Goal: Communication & Community: Connect with others

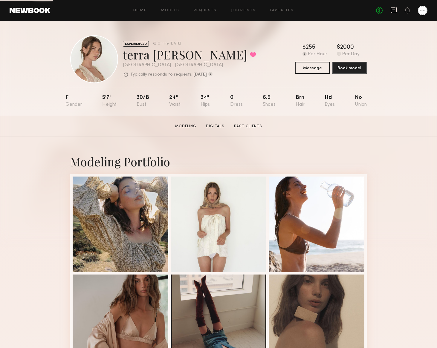
click at [392, 13] on icon at bounding box center [393, 10] width 7 height 7
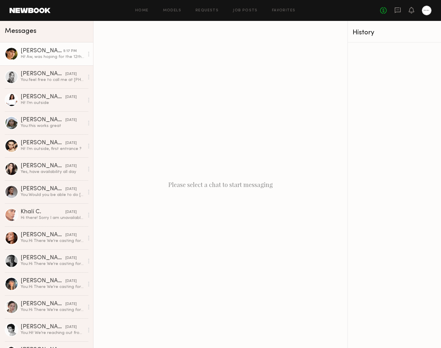
click at [45, 61] on link "Becca E. 5:17 PM Hi! Aw, was hoping for the 12th as I was on set all day today.…" at bounding box center [46, 53] width 93 height 23
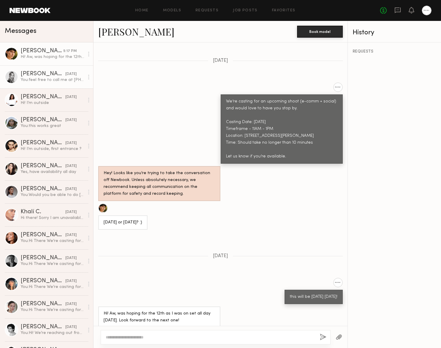
scroll to position [406, 0]
click at [47, 79] on div "You: feel free to call me at 7142618685" at bounding box center [53, 80] width 64 height 6
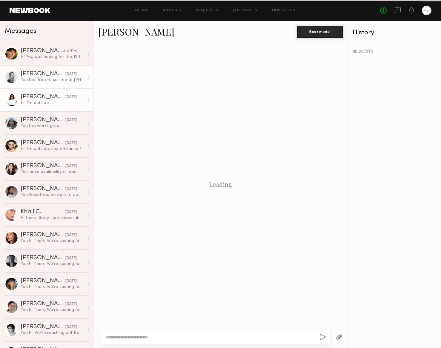
scroll to position [376, 0]
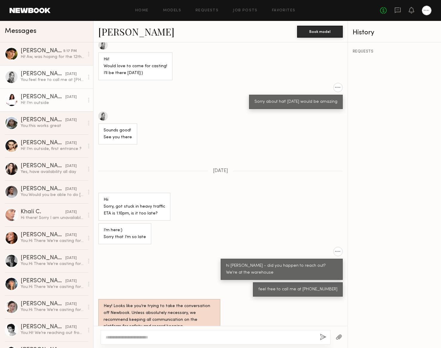
click at [48, 102] on div "Hi! I’m outside" at bounding box center [53, 103] width 64 height 6
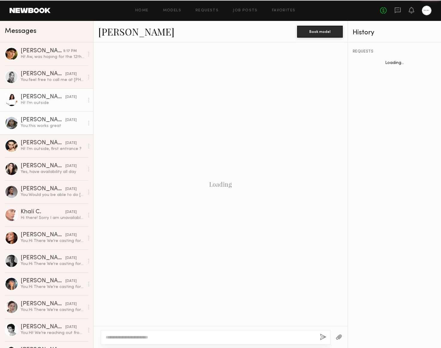
scroll to position [228, 0]
click at [53, 122] on div "Mallory P." at bounding box center [43, 120] width 45 height 6
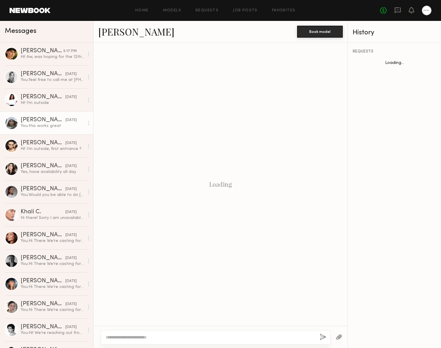
scroll to position [362, 0]
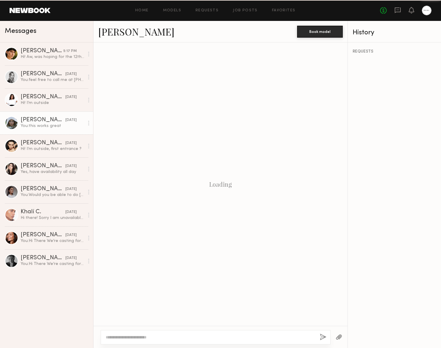
scroll to position [362, 0]
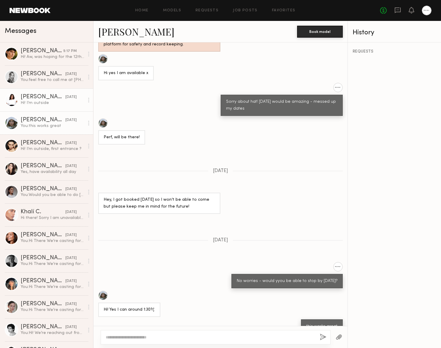
click at [51, 108] on link "[PERSON_NAME] [DATE] Hi! I’m outside" at bounding box center [46, 99] width 93 height 23
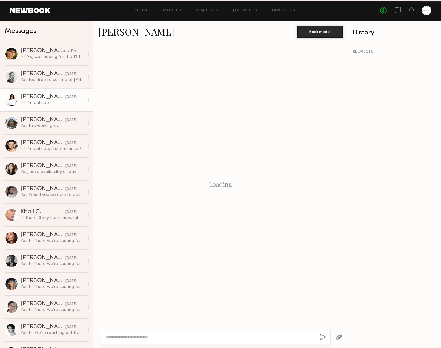
scroll to position [228, 0]
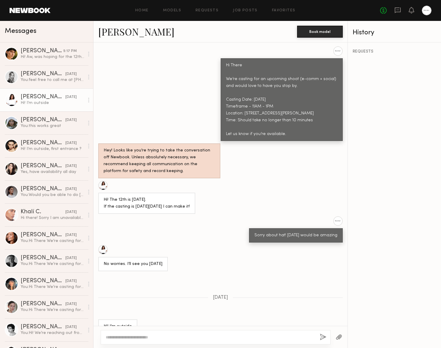
click at [130, 33] on link "[PERSON_NAME]" at bounding box center [136, 31] width 76 height 13
click at [39, 76] on div "[PERSON_NAME]" at bounding box center [43, 74] width 45 height 6
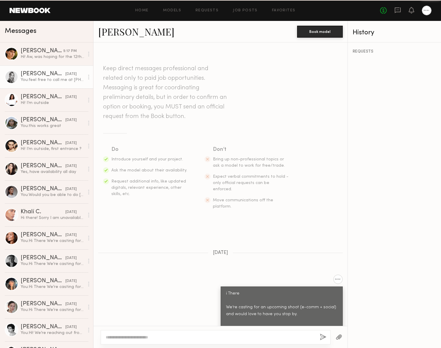
scroll to position [376, 0]
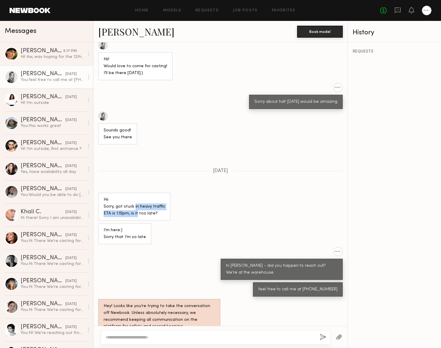
drag, startPoint x: 136, startPoint y: 197, endPoint x: 143, endPoint y: 205, distance: 10.0
click at [137, 199] on div "Hii Sorry, got stuck in heavy traffic ETA is 1.10pm, is it too late?" at bounding box center [135, 207] width 62 height 21
click at [167, 224] on div "I’m here:) Sorry that I’m so late" at bounding box center [221, 233] width 254 height 21
drag, startPoint x: 148, startPoint y: 195, endPoint x: 113, endPoint y: 188, distance: 35.6
click at [113, 197] on div "Hii Sorry, got stuck in heavy traffic ETA is 1.10pm, is it too late?" at bounding box center [135, 207] width 62 height 21
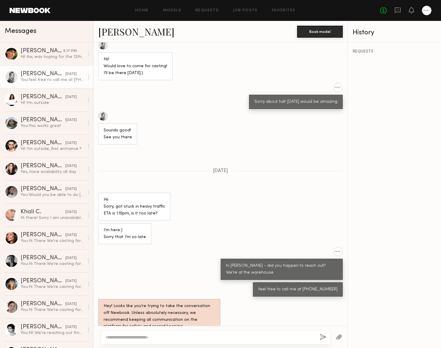
click at [120, 227] on div "I’m here:) Sorry that I’m so late" at bounding box center [125, 234] width 42 height 14
drag, startPoint x: 119, startPoint y: 222, endPoint x: 168, endPoint y: 234, distance: 50.7
click at [169, 234] on div "Keep direct messages professional and related only to paid job opportunities. M…" at bounding box center [221, 184] width 254 height 284
click at [168, 233] on div "Keep direct messages professional and related only to paid job opportunities. M…" at bounding box center [221, 184] width 254 height 284
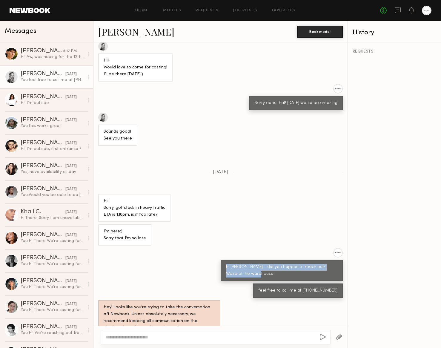
drag, startPoint x: 259, startPoint y: 264, endPoint x: 195, endPoint y: 247, distance: 66.7
click at [196, 248] on div "hi Veronika - did you happen to reach out? We're at the warehouse" at bounding box center [221, 264] width 254 height 33
click at [172, 248] on div "hi Veronika - did you happen to reach out? We're at the warehouse" at bounding box center [221, 264] width 254 height 33
drag, startPoint x: 136, startPoint y: 223, endPoint x: 108, endPoint y: 214, distance: 29.1
click at [101, 224] on div "I’m here:) Sorry that I’m so late" at bounding box center [124, 234] width 53 height 21
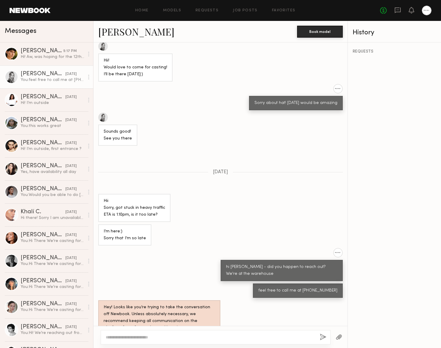
click at [191, 224] on div "I’m here:) Sorry that I’m so late" at bounding box center [221, 234] width 254 height 21
click at [111, 35] on link "Veronika M." at bounding box center [136, 31] width 76 height 13
drag, startPoint x: 159, startPoint y: 223, endPoint x: 115, endPoint y: 198, distance: 50.7
click at [106, 205] on div "Keep direct messages professional and related only to paid job opportunities. M…" at bounding box center [221, 184] width 254 height 284
click at [217, 224] on div "I’m here:) Sorry that I’m so late" at bounding box center [221, 234] width 254 height 21
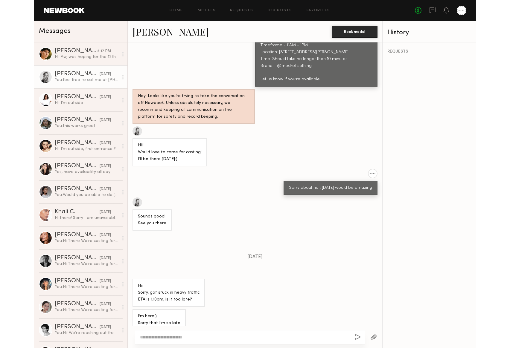
scroll to position [376, 0]
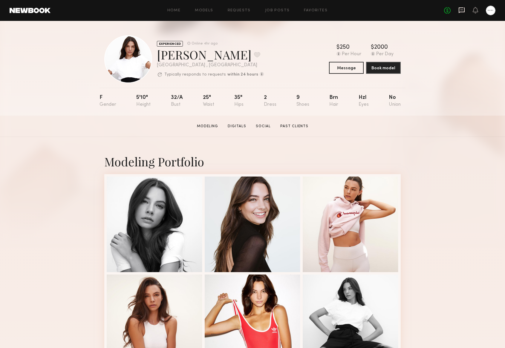
click at [441, 11] on icon at bounding box center [462, 10] width 6 height 6
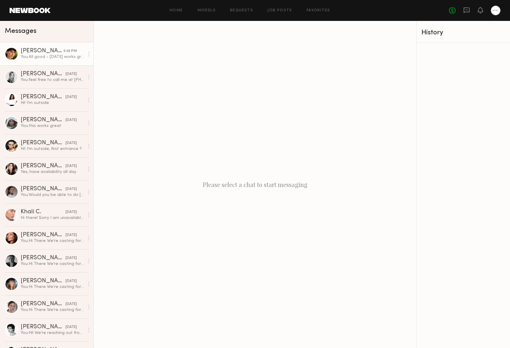
click at [45, 51] on div "Becca E." at bounding box center [42, 51] width 43 height 6
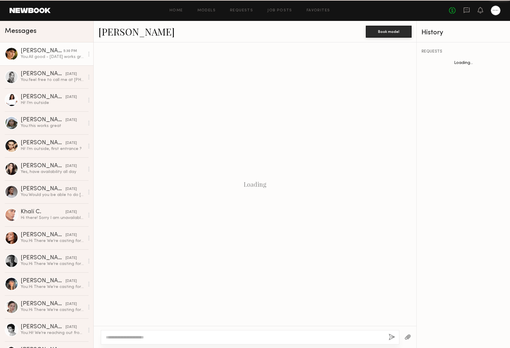
scroll to position [413, 0]
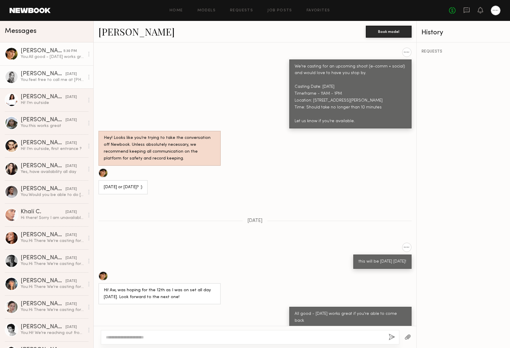
click at [49, 85] on link "Veronika M. yesterday You: feel free to call me at 7142618685" at bounding box center [46, 76] width 93 height 23
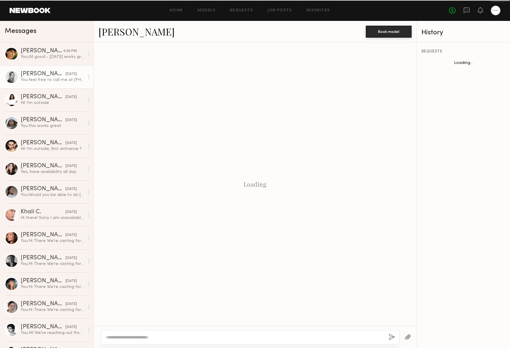
scroll to position [376, 0]
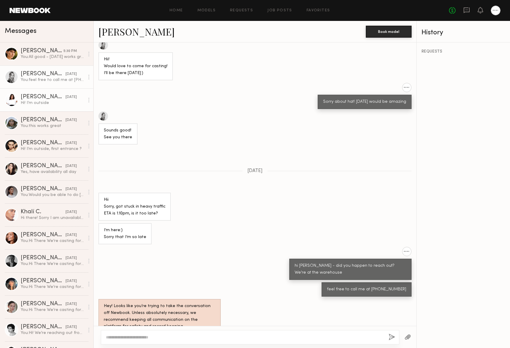
click at [46, 103] on div "Hi! I’m outside" at bounding box center [53, 103] width 64 height 6
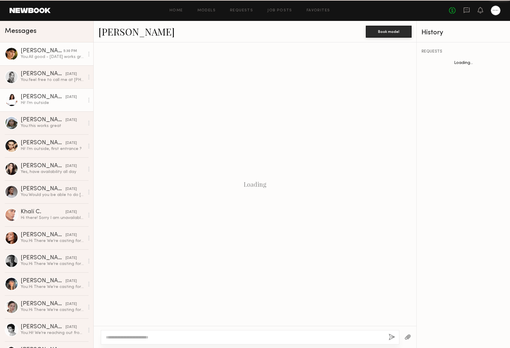
scroll to position [228, 0]
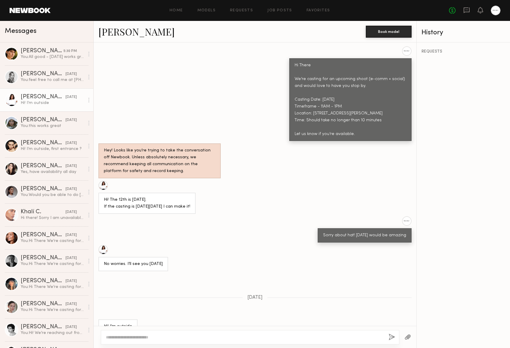
click at [184, 27] on div "Annelise B." at bounding box center [231, 31] width 267 height 13
